Goal: Transaction & Acquisition: Purchase product/service

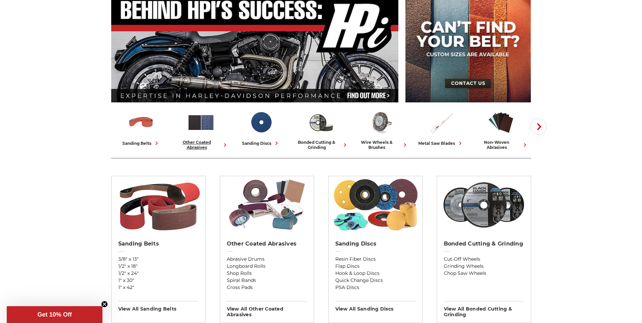
scroll to position [101, 0]
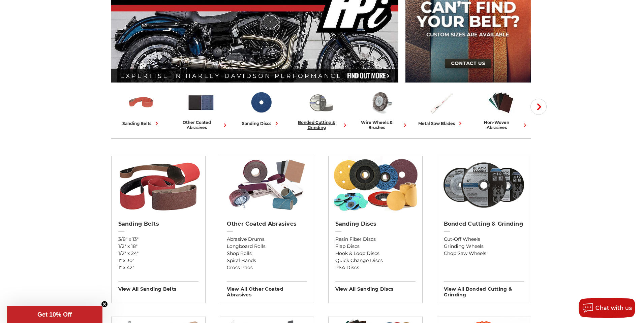
click at [312, 112] on img at bounding box center [321, 103] width 28 height 28
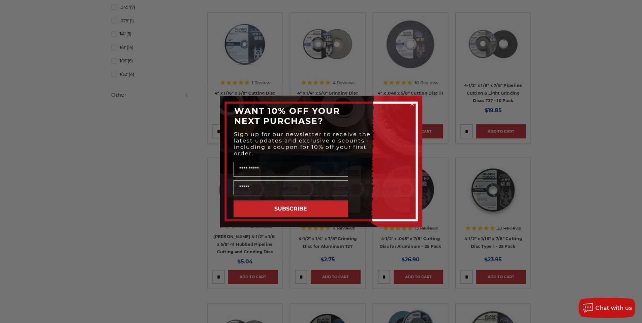
scroll to position [506, 0]
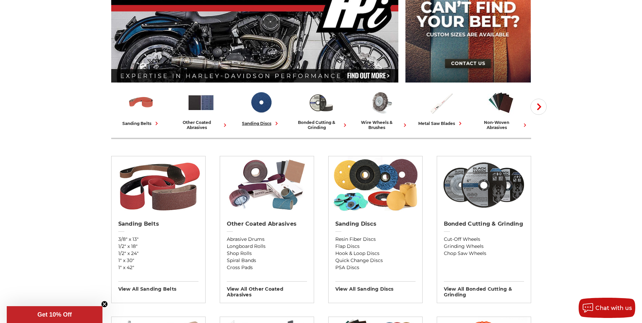
click at [249, 117] on link "sanding discs" at bounding box center [261, 108] width 55 height 38
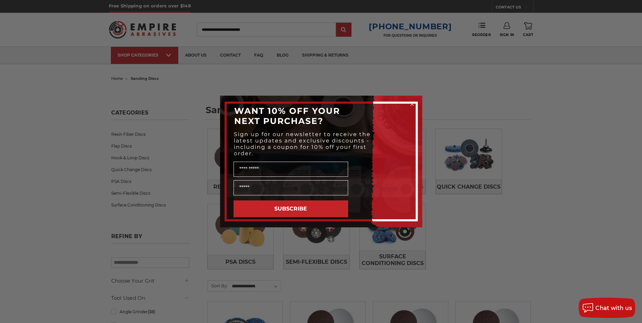
click at [411, 103] on circle "Close dialog" at bounding box center [412, 104] width 6 height 6
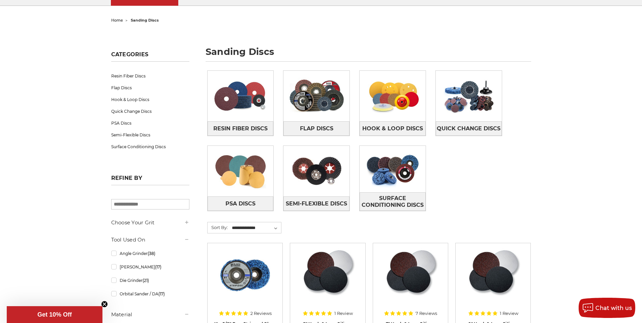
scroll to position [67, 0]
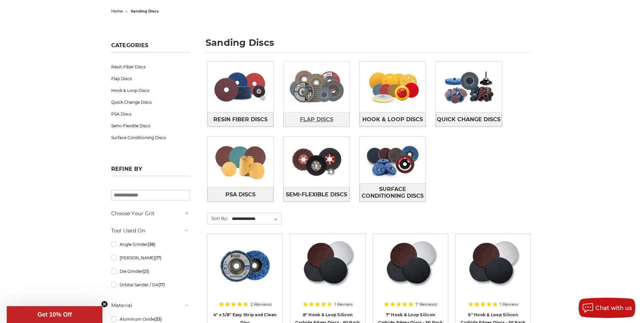
click at [315, 119] on span "Flap Discs" at bounding box center [316, 119] width 33 height 11
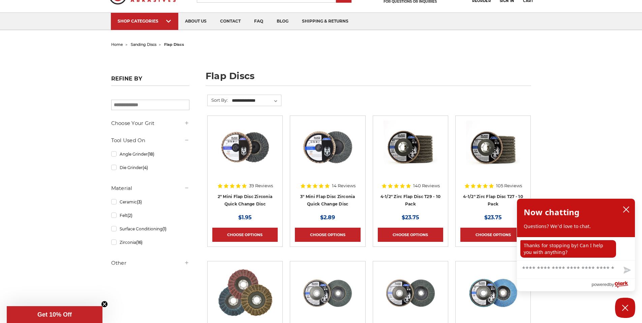
scroll to position [34, 0]
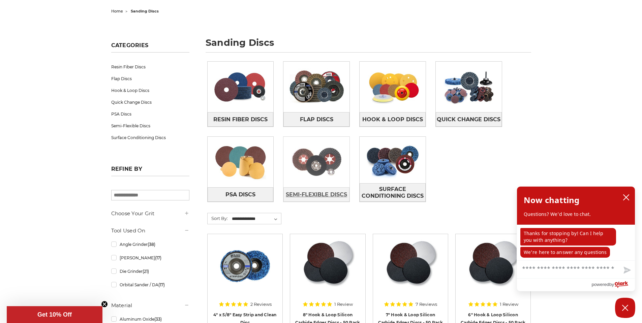
click at [313, 195] on span "Semi-Flexible Discs" at bounding box center [316, 194] width 61 height 11
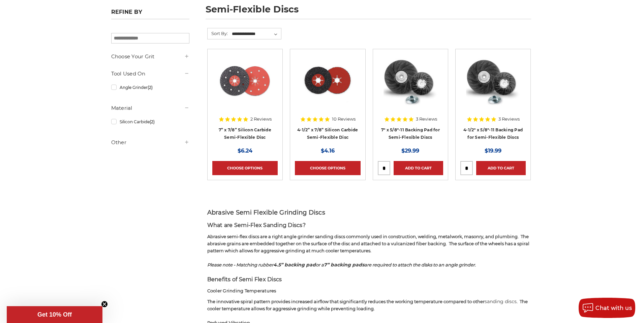
scroll to position [101, 0]
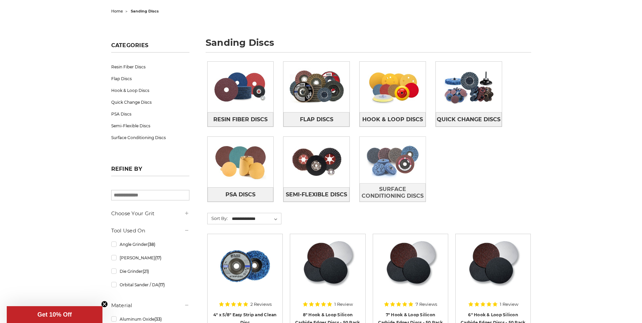
click at [376, 167] on img at bounding box center [393, 160] width 66 height 47
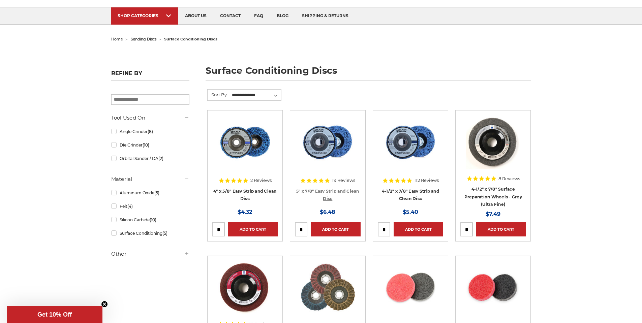
scroll to position [101, 0]
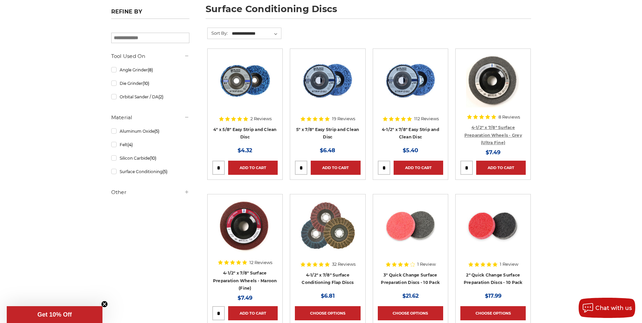
click at [499, 132] on link "4-1/2" x 7/8" Surface Preparation Wheels - Grey (Ultra Fine)" at bounding box center [493, 135] width 58 height 20
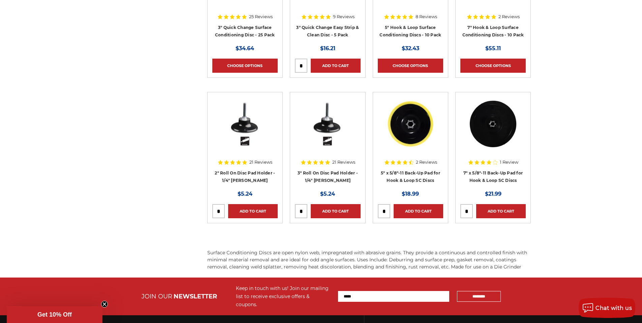
scroll to position [843, 0]
